Goal: Information Seeking & Learning: Learn about a topic

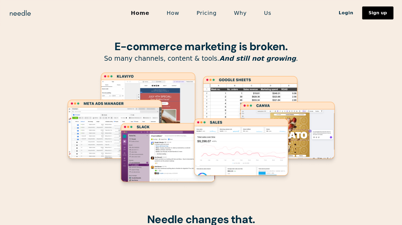
click at [343, 61] on section "E-commerce marketing is broken. So many channels, content & tools. And still no…" at bounding box center [201, 106] width 402 height 213
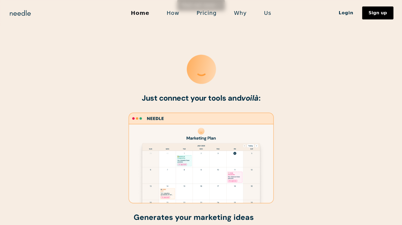
scroll to position [240, 0]
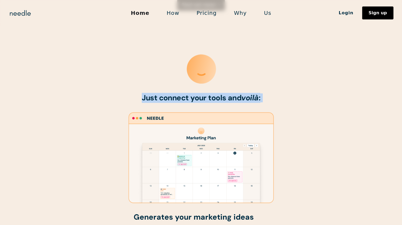
drag, startPoint x: 142, startPoint y: 100, endPoint x: 251, endPoint y: 107, distance: 109.5
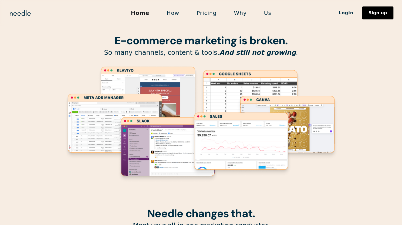
scroll to position [0, 0]
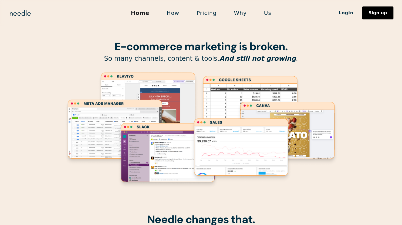
click at [178, 14] on link "How" at bounding box center [173, 12] width 30 height 11
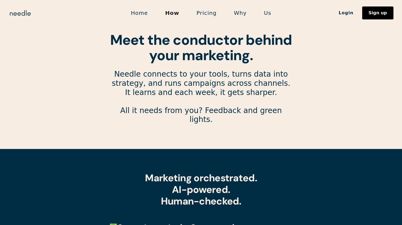
click at [208, 9] on link "Pricing" at bounding box center [206, 12] width 37 height 11
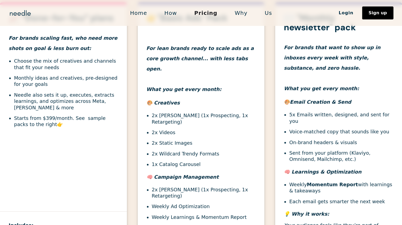
scroll to position [216, 0]
click at [185, 138] on ul "2x Ad Campaigns (1x Prospecting, 1x Retargeting) 2x Videos 2x Static Images 2x …" at bounding box center [200, 139] width 109 height 55
drag, startPoint x: 41, startPoint y: 126, endPoint x: 65, endPoint y: 128, distance: 24.1
click at [65, 127] on li "Starts from $399/month. See sample packs to the right 👉" at bounding box center [66, 121] width 104 height 13
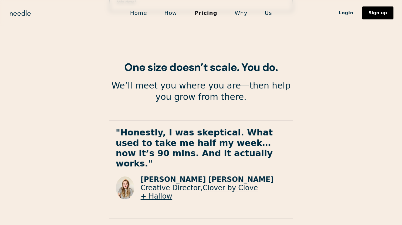
scroll to position [965, 0]
click at [243, 14] on link "Why" at bounding box center [241, 12] width 30 height 11
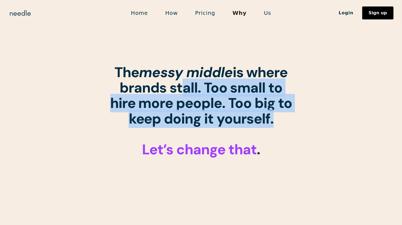
drag, startPoint x: 274, startPoint y: 121, endPoint x: 178, endPoint y: 94, distance: 99.8
click at [178, 94] on h1 "The messy middle is where brands stall. Too small to hire more people. Too big …" at bounding box center [200, 111] width 183 height 92
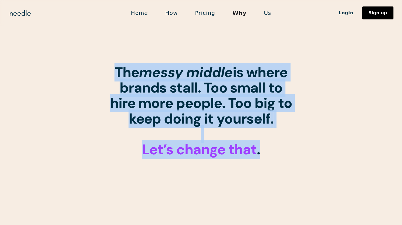
drag, startPoint x: 109, startPoint y: 69, endPoint x: 263, endPoint y: 155, distance: 176.7
click at [263, 155] on h1 "The messy middle is where brands stall. Too small to hire more people. Too big …" at bounding box center [200, 111] width 183 height 92
click at [272, 150] on h1 "The messy middle is where brands stall. Too small to hire more people. Too big …" at bounding box center [200, 111] width 183 height 92
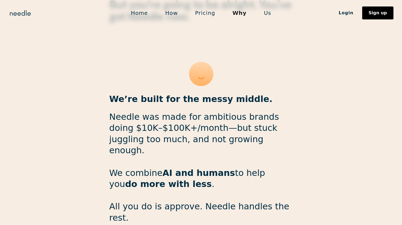
scroll to position [663, 0]
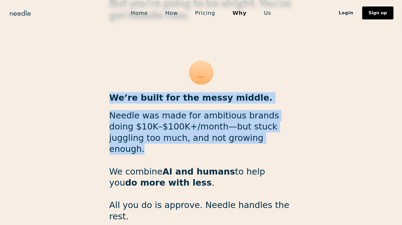
drag, startPoint x: 233, startPoint y: 132, endPoint x: 110, endPoint y: 76, distance: 135.2
copy div "We’re built for the messy middle. Needle was made for ambitious brands doing $1…"
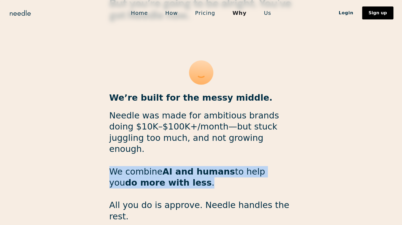
drag, startPoint x: 170, startPoint y: 167, endPoint x: 110, endPoint y: 150, distance: 63.0
click at [110, 150] on p "Needle was made for ambitious brands doing $10K–$100K+/month—but stuck juggling…" at bounding box center [200, 172] width 183 height 124
click at [173, 165] on p "Needle was made for ambitious brands doing $10K–$100K+/month—but stuck juggling…" at bounding box center [200, 172] width 183 height 124
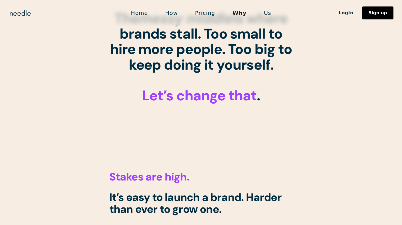
scroll to position [0, 0]
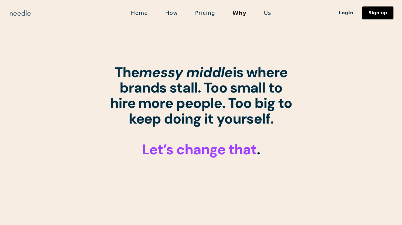
click at [16, 13] on img "home" at bounding box center [20, 13] width 23 height 9
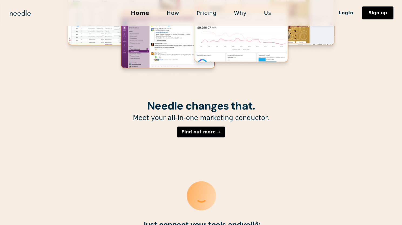
scroll to position [117, 0]
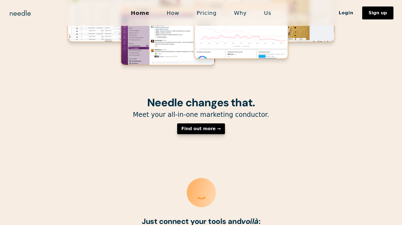
click at [203, 130] on div "Find out more →" at bounding box center [200, 128] width 39 height 4
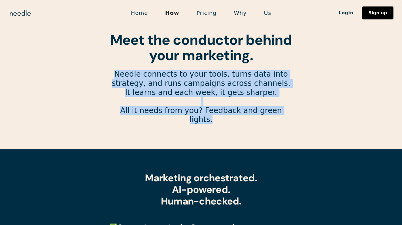
drag, startPoint x: 284, startPoint y: 112, endPoint x: 111, endPoint y: 67, distance: 178.9
click at [111, 67] on div "Meet the conductor behind your marketing. Needle connects to your tools, turns …" at bounding box center [200, 82] width 183 height 101
copy p "Needle connects to your tools, turns data into strategy, and runs campaigns acr…"
click at [187, 77] on p "Needle connects to your tools, turns data into strategy, and runs campaigns acr…" at bounding box center [200, 101] width 183 height 63
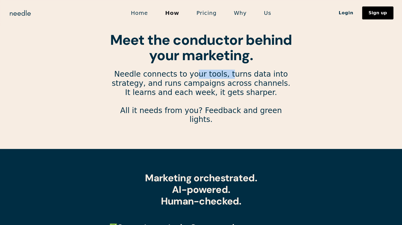
drag, startPoint x: 184, startPoint y: 77, endPoint x: 216, endPoint y: 75, distance: 32.2
click at [216, 75] on p "Needle connects to your tools, turns data into strategy, and runs campaigns acr…" at bounding box center [200, 101] width 183 height 63
